Goal: Entertainment & Leisure: Consume media (video, audio)

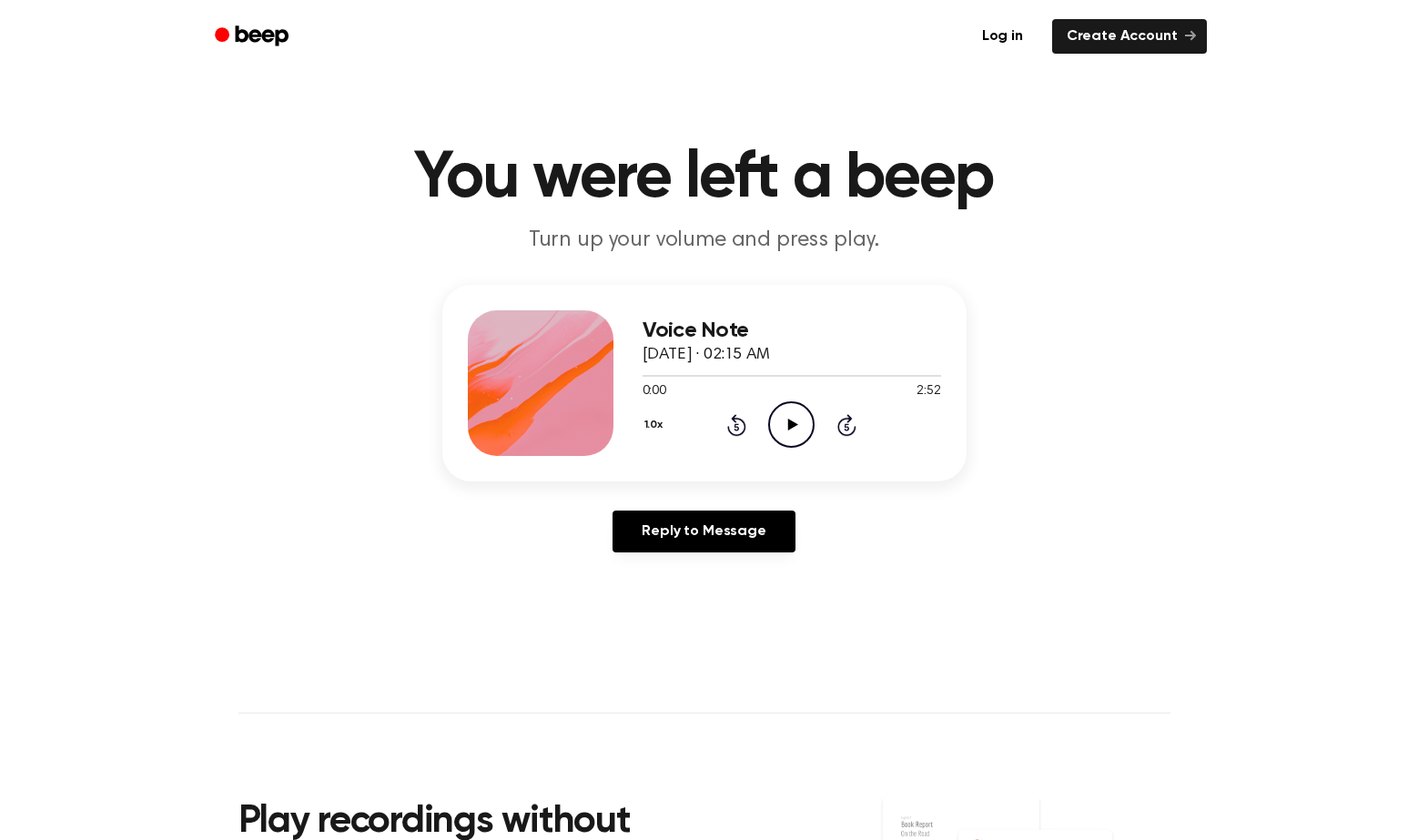
click at [792, 425] on icon at bounding box center [793, 425] width 10 height 11
click at [790, 421] on icon at bounding box center [793, 425] width 10 height 11
click at [790, 421] on icon at bounding box center [791, 425] width 9 height 11
click at [792, 423] on icon at bounding box center [793, 425] width 10 height 11
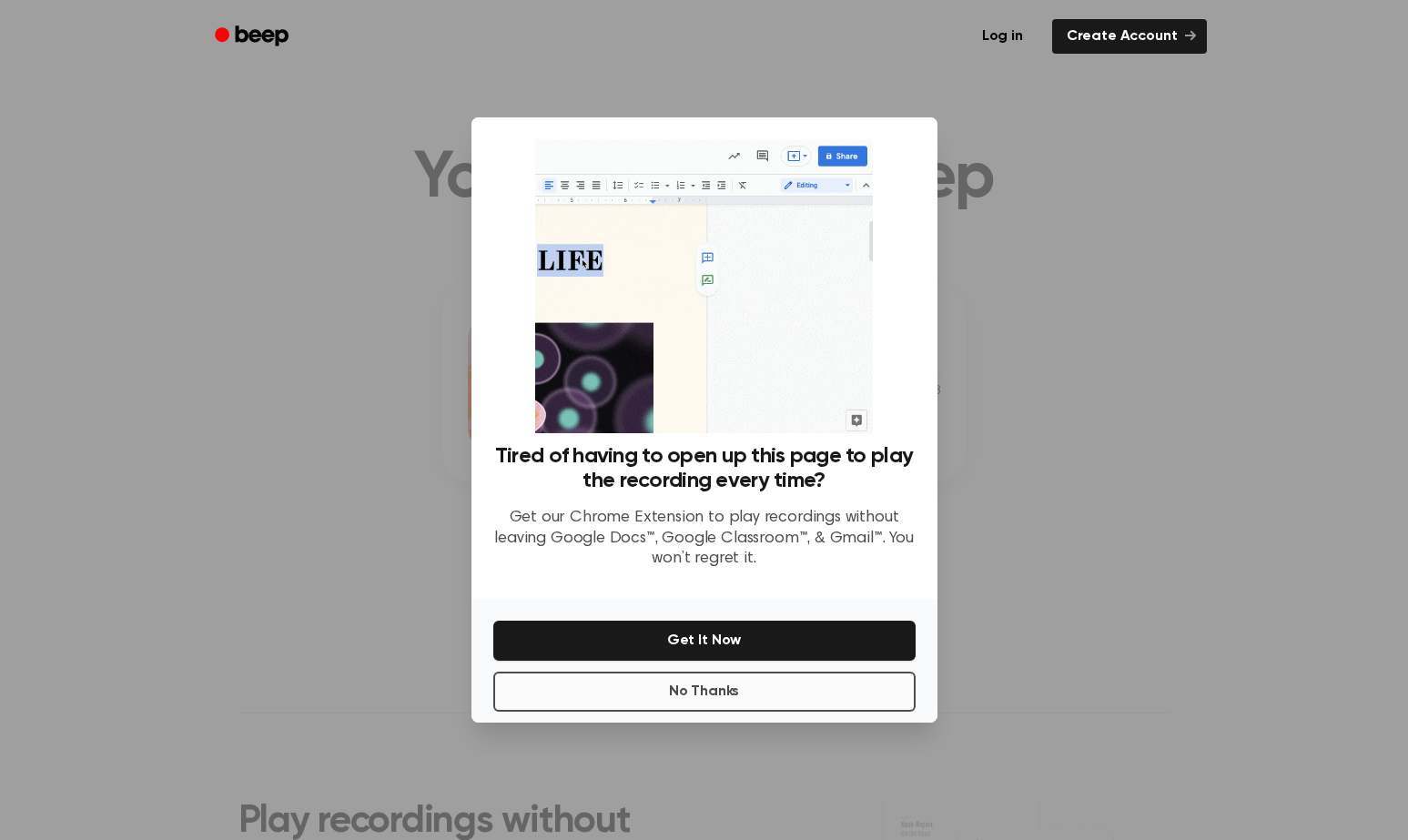
click at [702, 697] on button "No Thanks" at bounding box center [704, 692] width 422 height 40
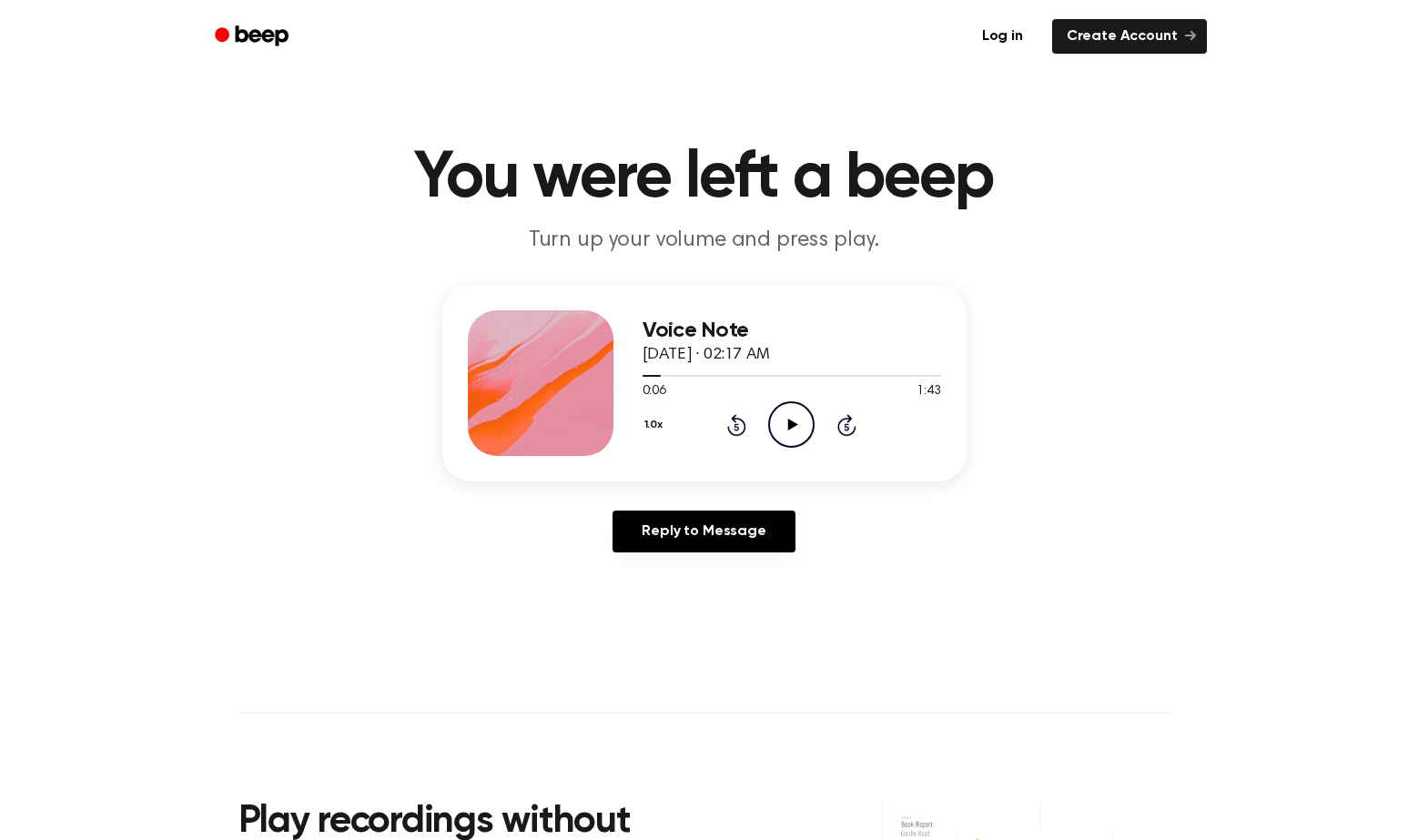
click at [792, 419] on icon "Play Audio" at bounding box center [791, 424] width 47 height 47
click at [793, 422] on icon at bounding box center [793, 425] width 10 height 11
click at [740, 424] on icon "Rewind 5 seconds" at bounding box center [736, 425] width 20 height 24
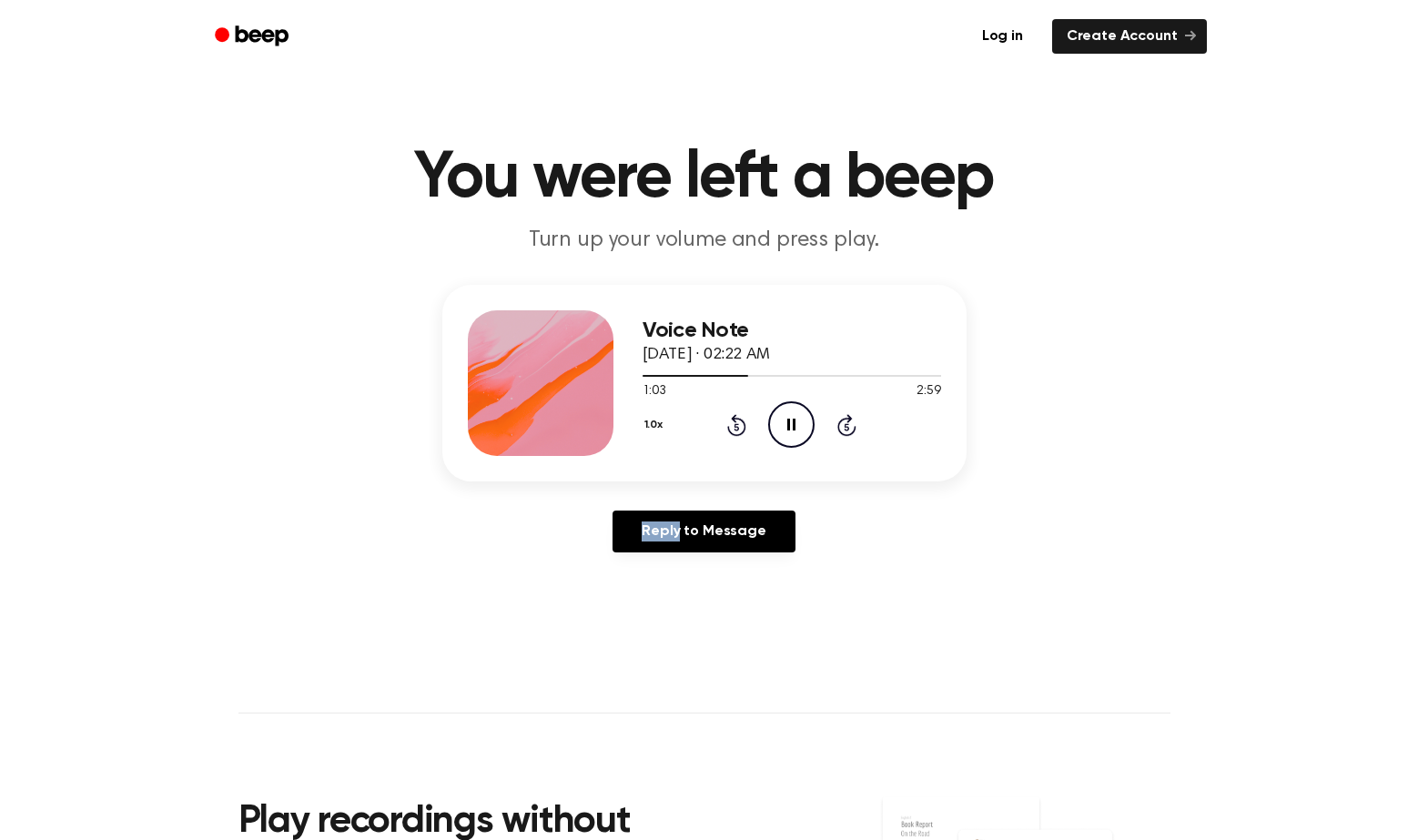
click at [740, 424] on icon "Rewind 5 seconds" at bounding box center [736, 425] width 20 height 24
